Goal: Task Accomplishment & Management: Manage account settings

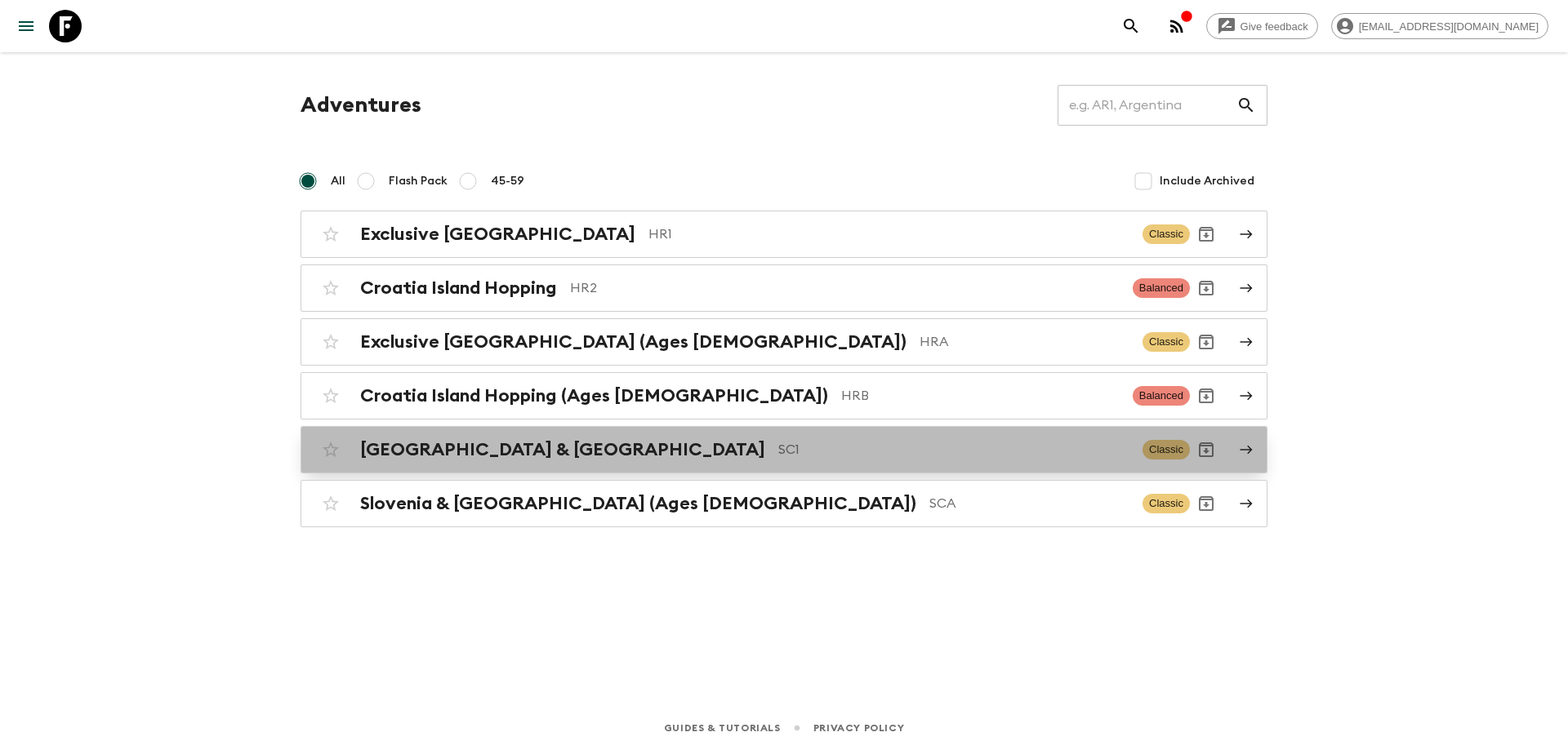
click at [351, 436] on div "[GEOGRAPHIC_DATA] & Croatia SC1 Classic" at bounding box center [752, 450] width 875 height 33
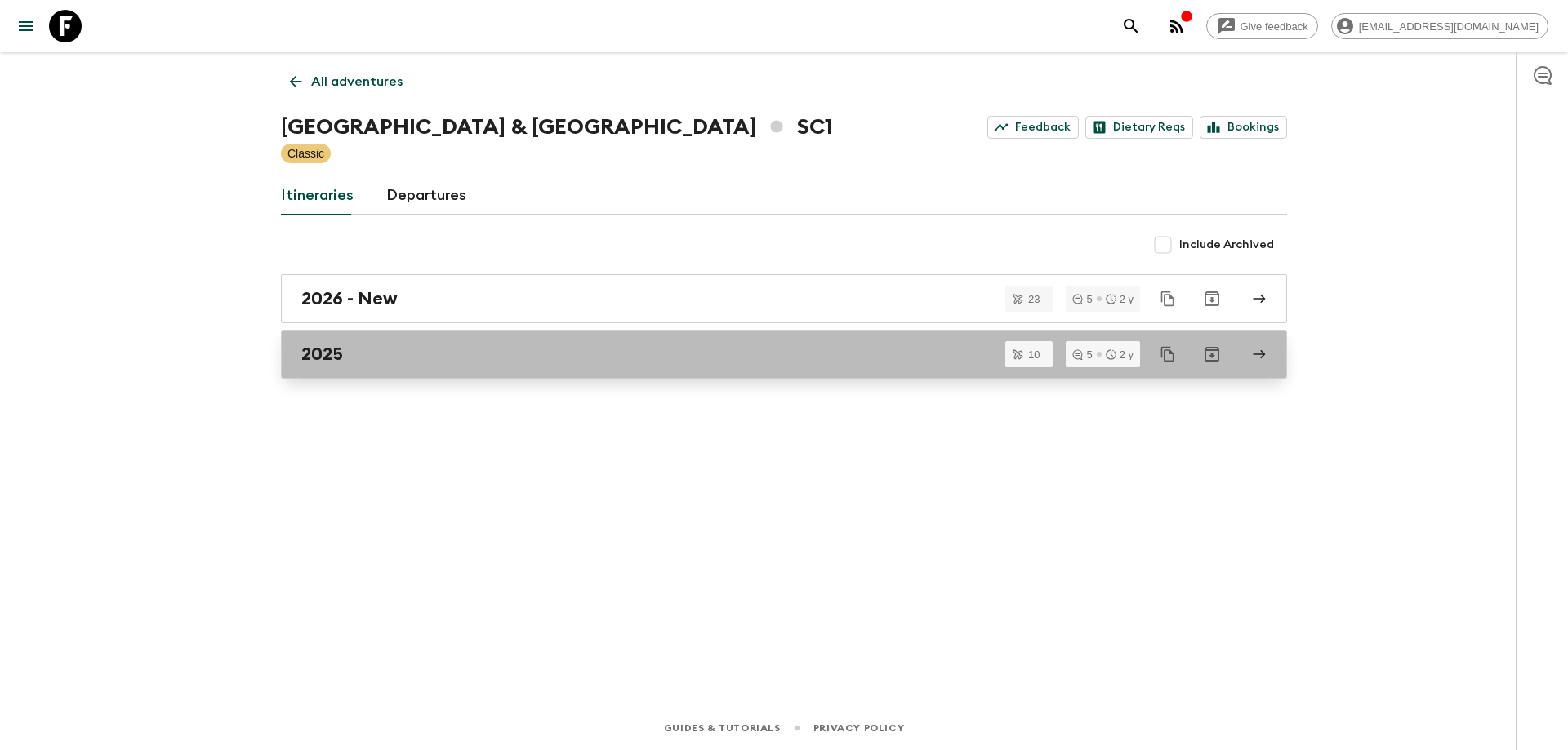
click at [394, 342] on link "2025" at bounding box center [784, 355] width 1006 height 49
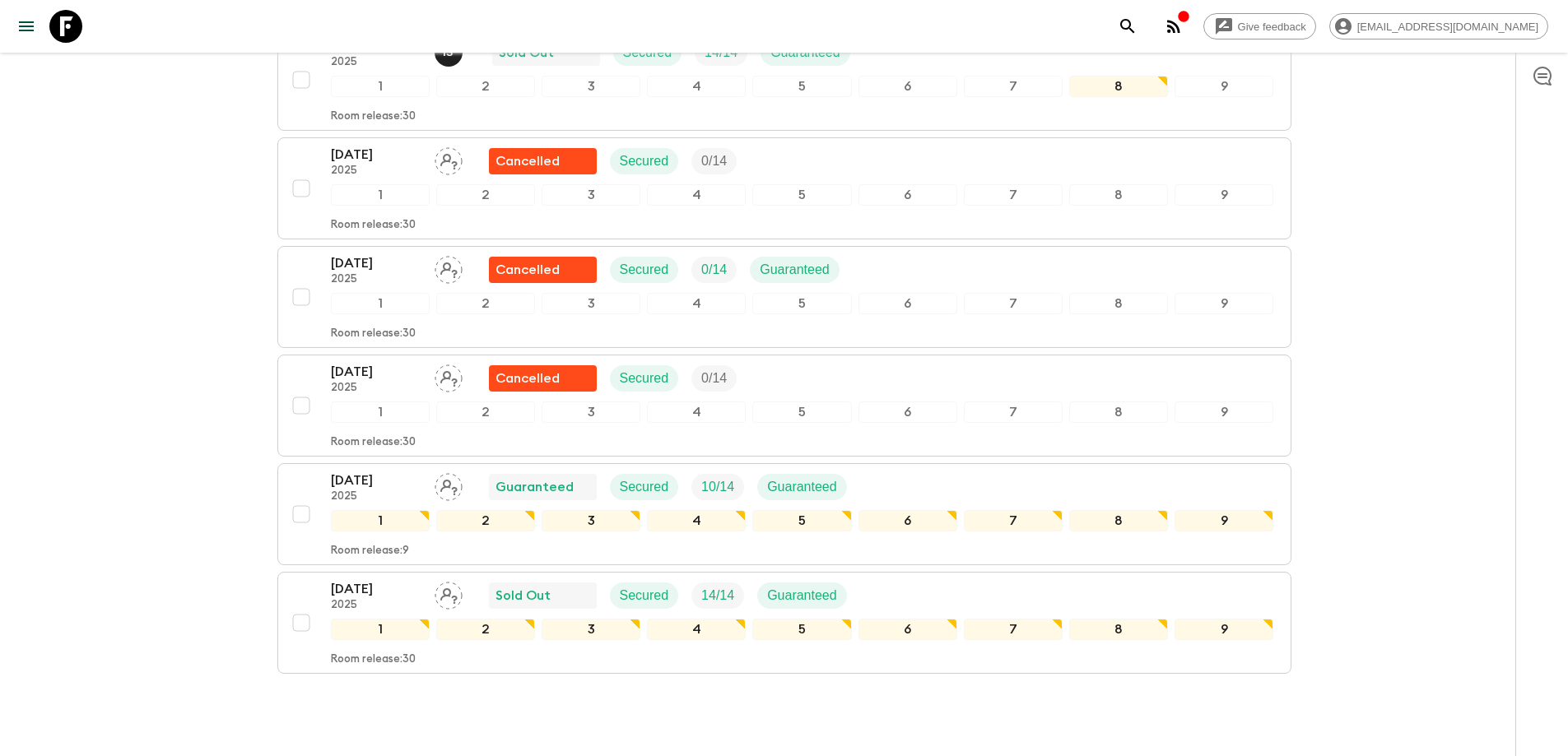
scroll to position [794, 0]
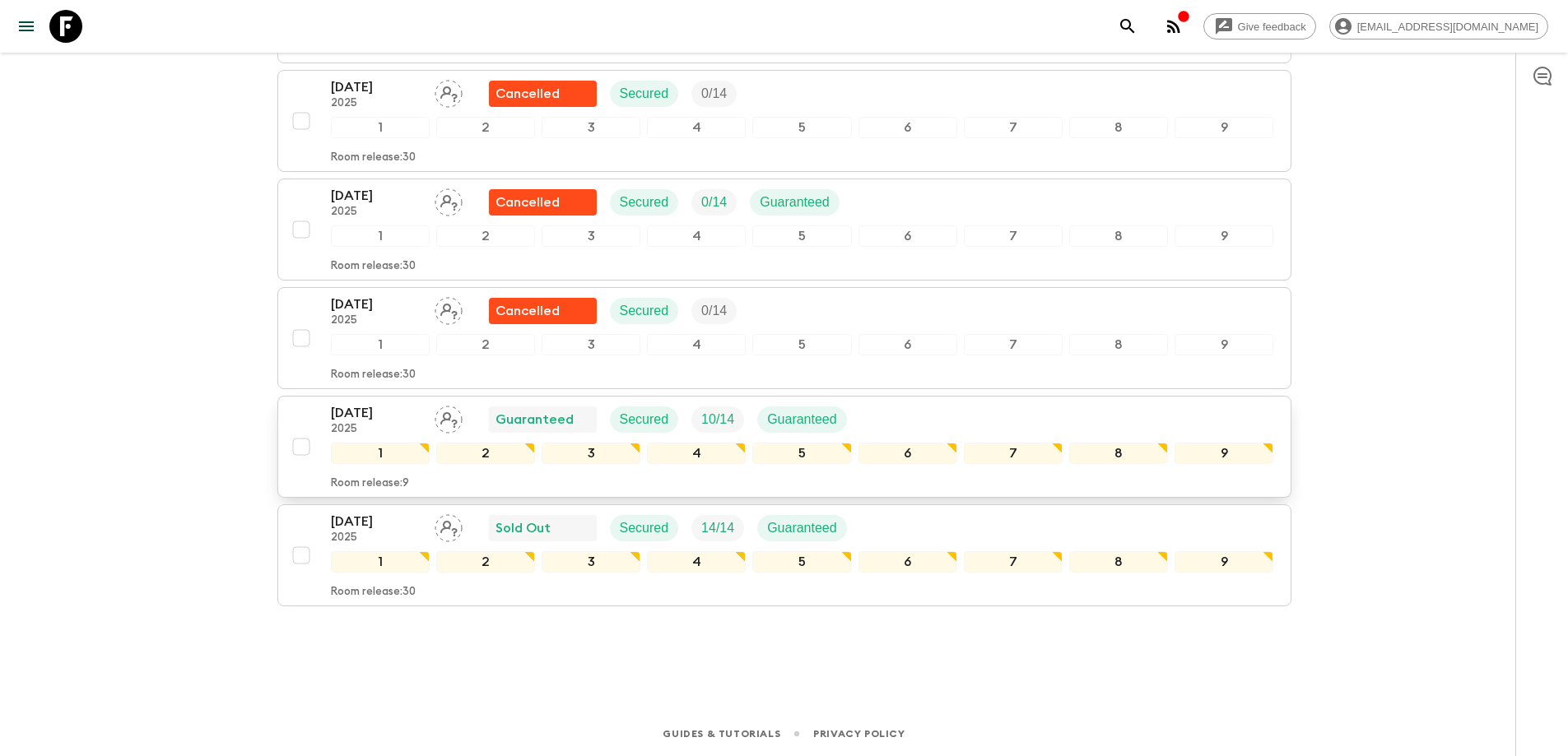
click at [438, 416] on icon "Assign pack leader" at bounding box center [449, 420] width 28 height 28
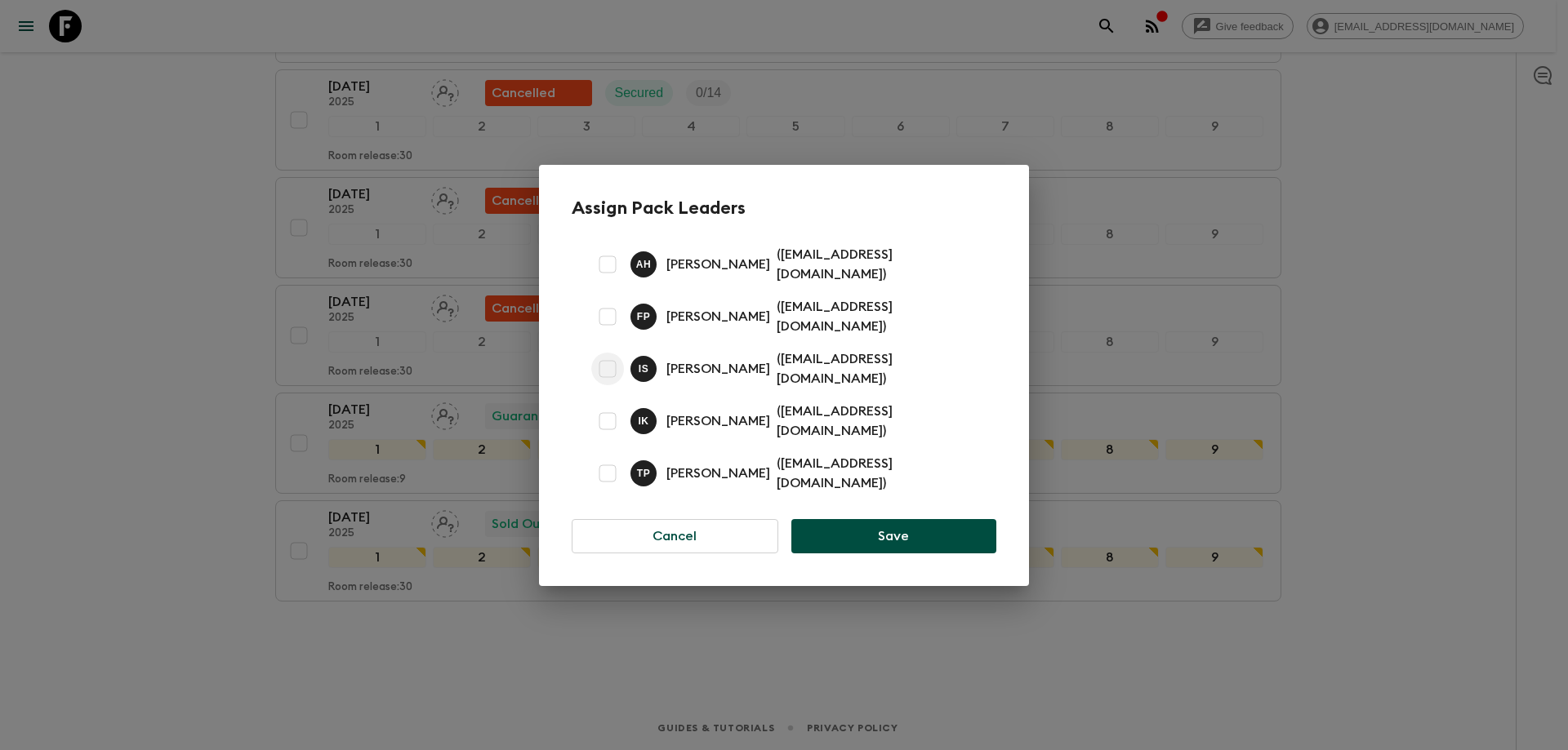
click at [608, 368] on input "checkbox" at bounding box center [608, 369] width 33 height 33
checkbox input "true"
click at [882, 528] on button "Save" at bounding box center [893, 536] width 205 height 35
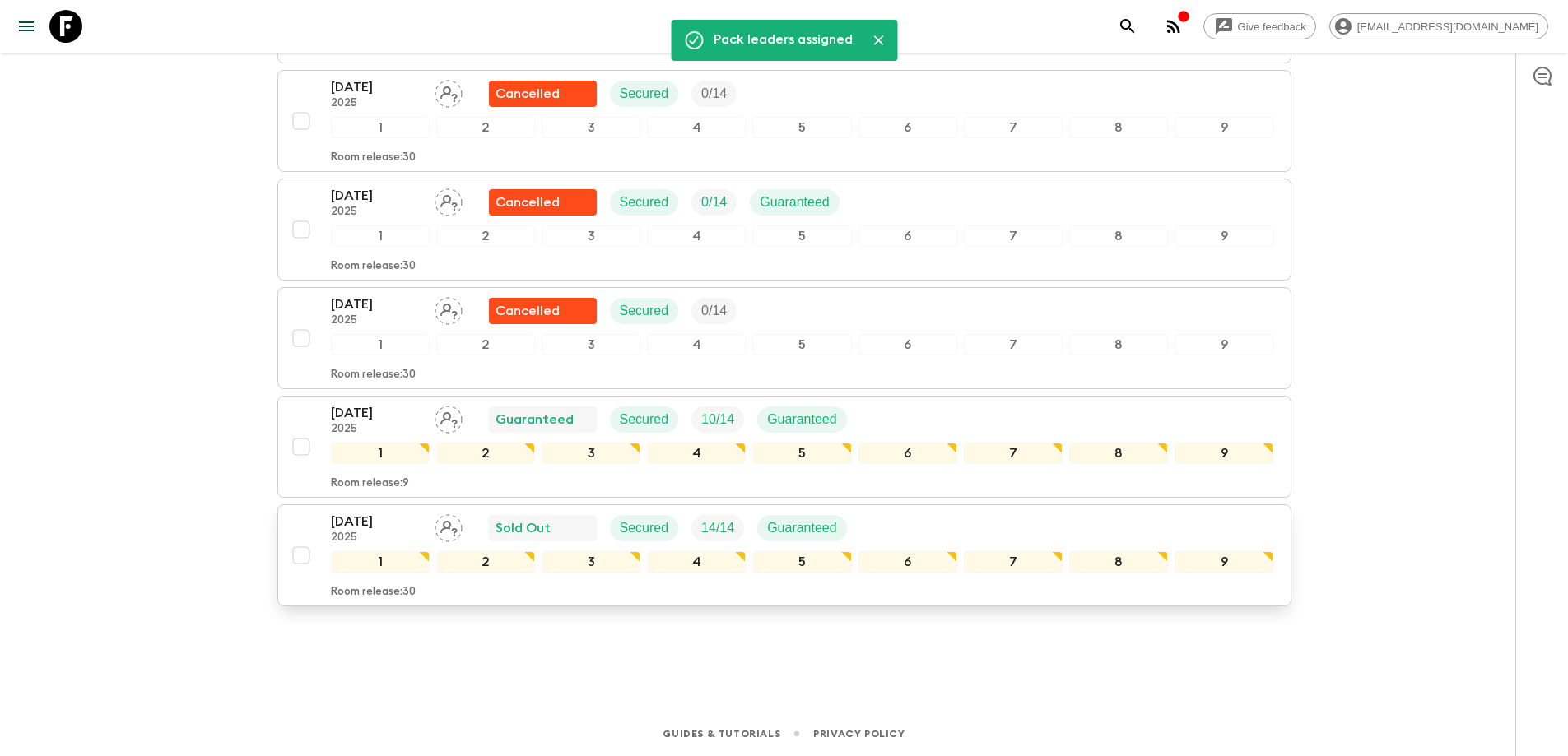
click at [454, 526] on icon "Assign pack leader" at bounding box center [449, 528] width 28 height 28
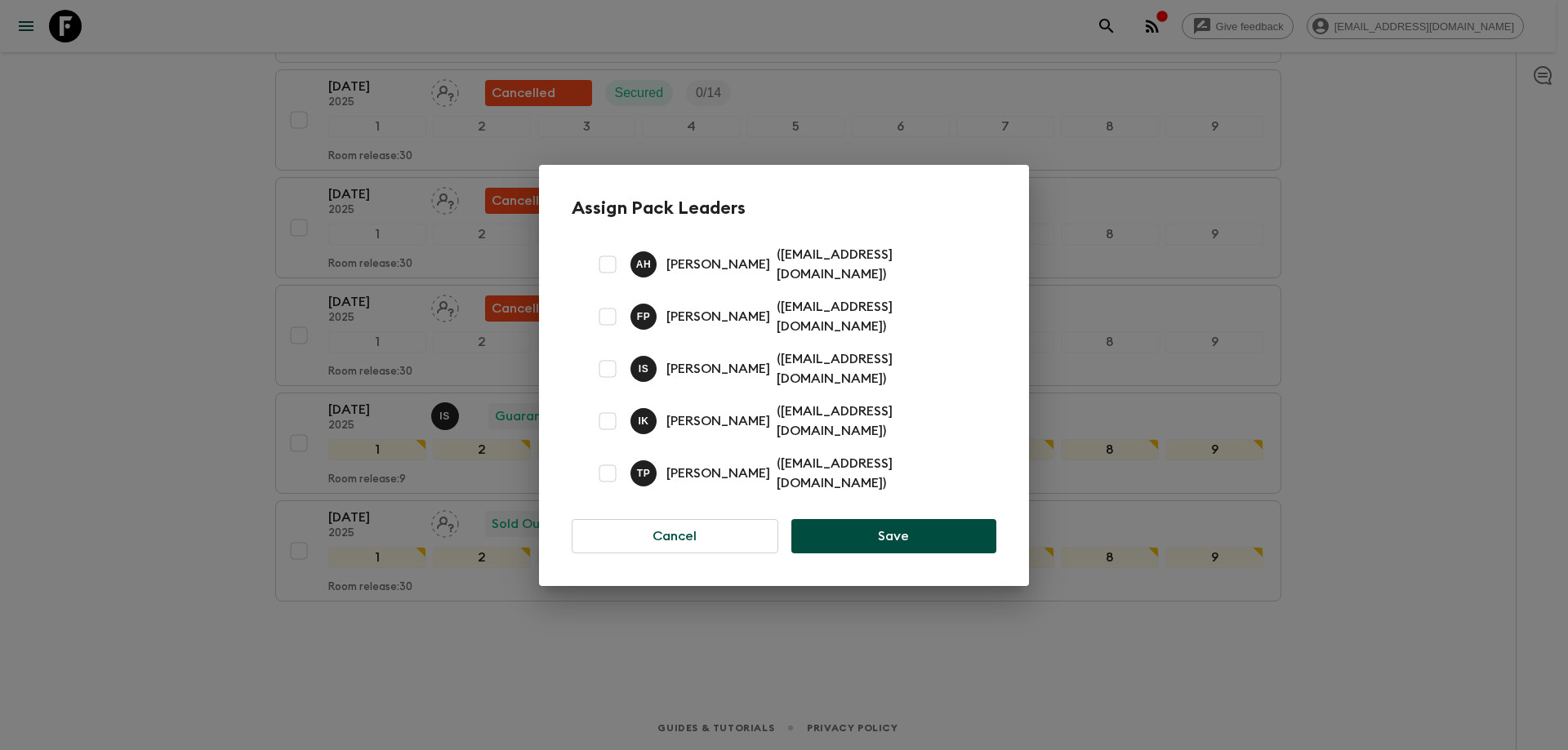
click at [611, 268] on input "checkbox" at bounding box center [608, 265] width 33 height 33
checkbox input "true"
click at [874, 523] on button "Save" at bounding box center [893, 536] width 205 height 35
